Goal: Task Accomplishment & Management: Use online tool/utility

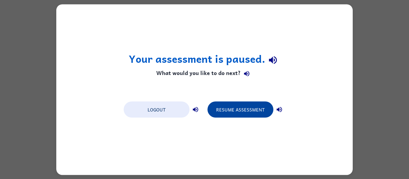
click at [251, 105] on button "Resume Assessment" at bounding box center [240, 109] width 66 height 16
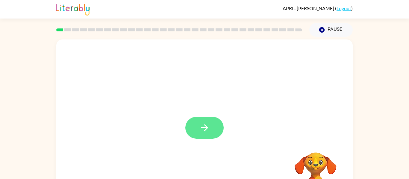
click at [201, 121] on button "button" at bounding box center [204, 128] width 38 height 22
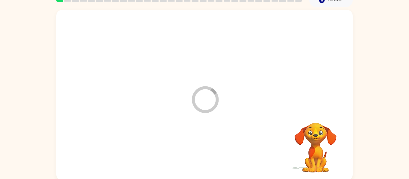
scroll to position [31, 0]
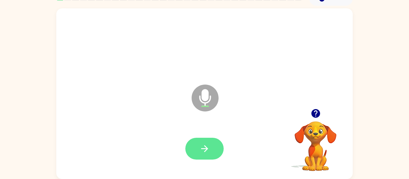
click at [209, 153] on icon "button" at bounding box center [204, 149] width 10 height 10
click at [198, 168] on div at bounding box center [204, 148] width 284 height 49
click at [192, 144] on button "button" at bounding box center [204, 149] width 38 height 22
click at [192, 147] on button "button" at bounding box center [204, 149] width 38 height 22
click at [202, 149] on icon "button" at bounding box center [204, 148] width 7 height 7
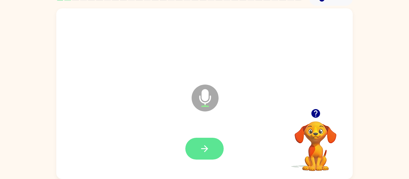
click at [203, 146] on icon "button" at bounding box center [204, 149] width 10 height 10
click at [207, 153] on icon "button" at bounding box center [204, 149] width 10 height 10
click at [206, 153] on icon "button" at bounding box center [204, 149] width 10 height 10
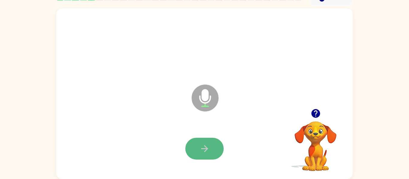
click at [207, 158] on button "button" at bounding box center [204, 149] width 38 height 22
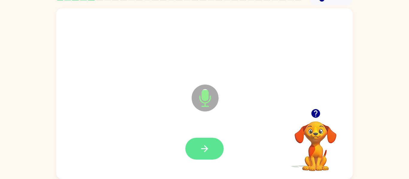
click at [201, 149] on icon "button" at bounding box center [204, 148] width 7 height 7
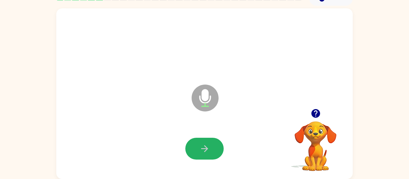
click at [201, 149] on icon "button" at bounding box center [204, 148] width 7 height 7
click at [200, 152] on icon "button" at bounding box center [204, 149] width 10 height 10
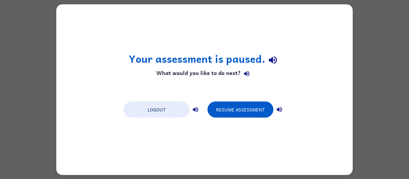
scroll to position [0, 0]
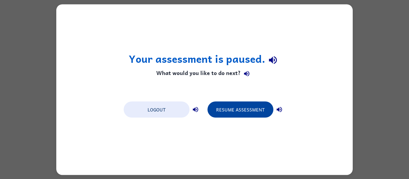
click at [230, 103] on button "Resume Assessment" at bounding box center [240, 109] width 66 height 16
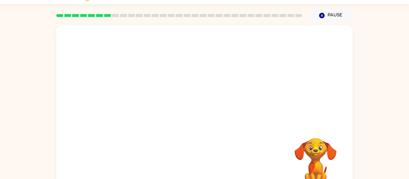
scroll to position [31, 0]
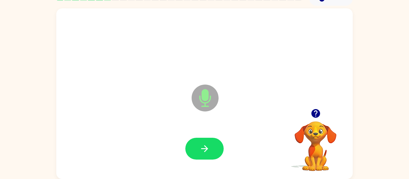
click at [317, 113] on icon "button" at bounding box center [315, 113] width 9 height 9
click at [230, 105] on icon "Microphone The Microphone is here when it is your turn to talk" at bounding box center [235, 105] width 90 height 45
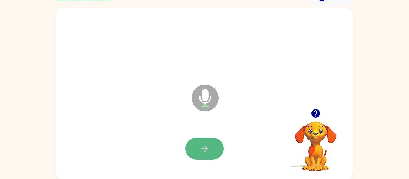
click at [206, 146] on icon "button" at bounding box center [204, 149] width 10 height 10
click at [206, 152] on icon "button" at bounding box center [204, 149] width 10 height 10
click at [313, 111] on icon "button" at bounding box center [315, 113] width 9 height 9
click at [201, 151] on icon "button" at bounding box center [204, 149] width 10 height 10
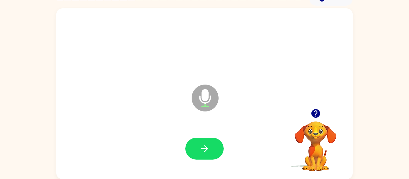
click at [184, 137] on div at bounding box center [204, 148] width 284 height 49
click at [190, 140] on button "button" at bounding box center [204, 149] width 38 height 22
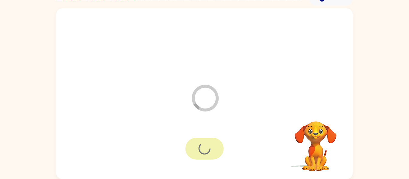
click at [190, 140] on div at bounding box center [204, 149] width 38 height 22
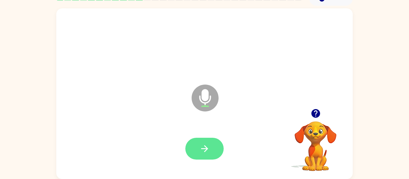
click at [196, 145] on button "button" at bounding box center [204, 149] width 38 height 22
click at [202, 149] on icon "button" at bounding box center [204, 149] width 10 height 10
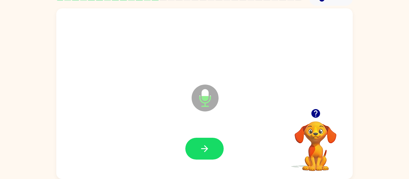
click at [316, 117] on icon "button" at bounding box center [315, 113] width 9 height 9
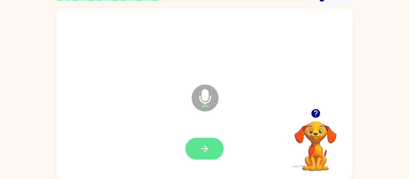
click at [203, 147] on icon "button" at bounding box center [204, 149] width 10 height 10
click at [202, 146] on icon "button" at bounding box center [204, 149] width 10 height 10
click at [205, 140] on button "button" at bounding box center [204, 149] width 38 height 22
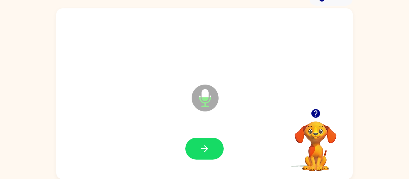
click at [320, 115] on icon "button" at bounding box center [315, 113] width 10 height 10
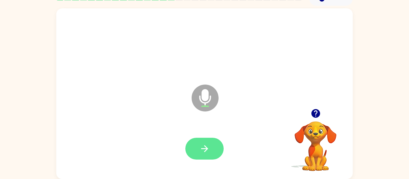
click at [200, 144] on icon "button" at bounding box center [204, 149] width 10 height 10
click at [209, 148] on icon "button" at bounding box center [204, 149] width 10 height 10
click at [198, 154] on button "button" at bounding box center [204, 149] width 38 height 22
click at [314, 74] on div "Microphone The Microphone is here when it is your turn to talk" at bounding box center [190, 83] width 256 height 22
click at [223, 145] on div at bounding box center [204, 149] width 38 height 22
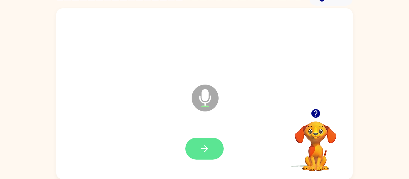
click at [206, 145] on icon "button" at bounding box center [204, 149] width 10 height 10
click at [238, 31] on div at bounding box center [204, 44] width 284 height 49
click at [204, 145] on icon "button" at bounding box center [204, 149] width 10 height 10
click at [215, 149] on button "button" at bounding box center [204, 149] width 38 height 22
click at [214, 145] on button "button" at bounding box center [204, 149] width 38 height 22
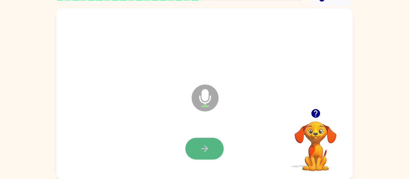
click at [207, 150] on icon "button" at bounding box center [204, 149] width 10 height 10
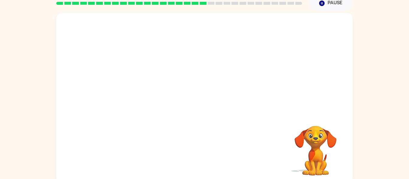
scroll to position [18, 0]
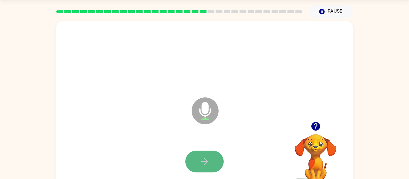
click at [213, 157] on button "button" at bounding box center [204, 162] width 38 height 22
click at [214, 158] on button "button" at bounding box center [204, 162] width 38 height 22
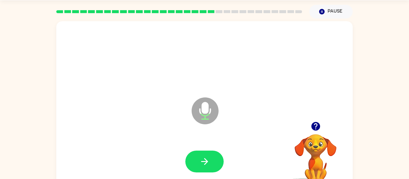
click at [214, 158] on button "button" at bounding box center [204, 162] width 38 height 22
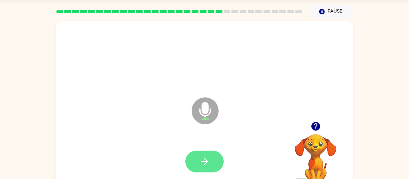
click at [211, 159] on button "button" at bounding box center [204, 162] width 38 height 22
click at [313, 127] on icon "button" at bounding box center [315, 126] width 9 height 9
click at [201, 159] on icon "button" at bounding box center [204, 161] width 10 height 10
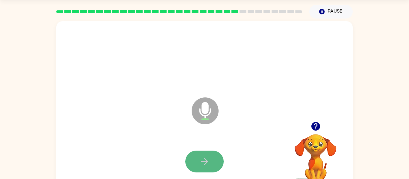
click at [201, 159] on icon "button" at bounding box center [204, 161] width 10 height 10
click at [202, 159] on icon "button" at bounding box center [204, 161] width 10 height 10
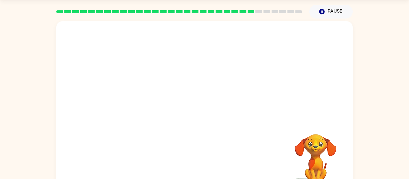
scroll to position [31, 0]
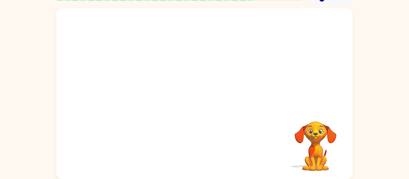
click at [312, 121] on video "Your browser must support playing .mp4 files to use Literably. Please try using…" at bounding box center [315, 142] width 60 height 60
click at [315, 129] on video "Your browser must support playing .mp4 files to use Literably. Please try using…" at bounding box center [315, 142] width 60 height 60
click at [219, 95] on div at bounding box center [204, 58] width 296 height 101
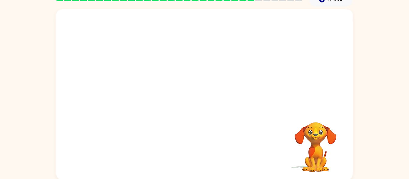
scroll to position [0, 0]
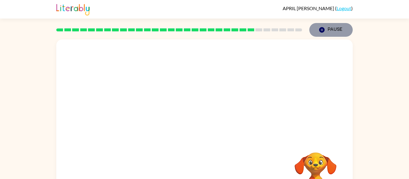
click at [325, 29] on button "Pause Pause" at bounding box center [330, 30] width 43 height 14
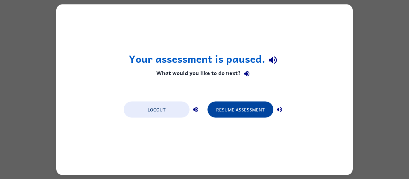
click at [254, 117] on button "Resume Assessment" at bounding box center [240, 109] width 66 height 16
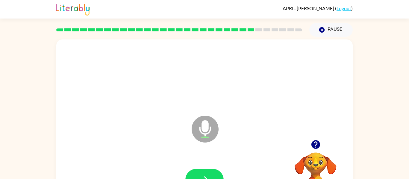
click at [189, 34] on div at bounding box center [179, 29] width 253 height 21
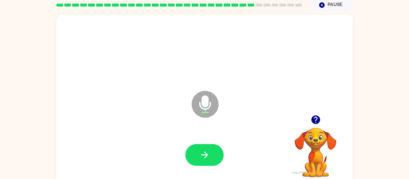
scroll to position [31, 0]
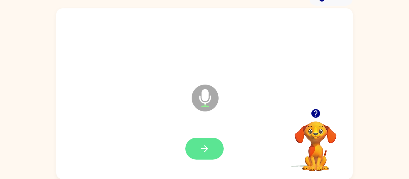
click at [199, 152] on icon "button" at bounding box center [204, 149] width 10 height 10
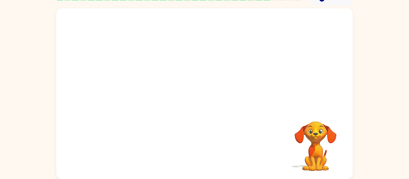
scroll to position [0, 0]
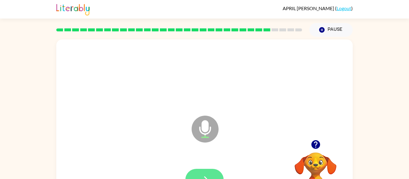
click at [201, 175] on icon "button" at bounding box center [204, 180] width 10 height 10
click at [319, 144] on icon "button" at bounding box center [315, 144] width 9 height 9
click at [208, 176] on icon "button" at bounding box center [204, 180] width 10 height 10
click at [196, 170] on button "button" at bounding box center [204, 180] width 38 height 22
click at [207, 177] on icon "button" at bounding box center [204, 180] width 10 height 10
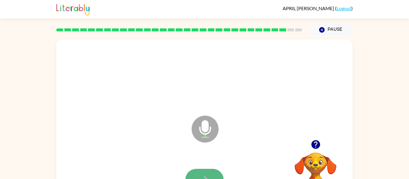
click at [206, 175] on icon "button" at bounding box center [204, 180] width 10 height 10
click at [207, 177] on icon "button" at bounding box center [204, 180] width 10 height 10
click at [208, 177] on icon "button" at bounding box center [204, 180] width 10 height 10
